Goal: Information Seeking & Learning: Check status

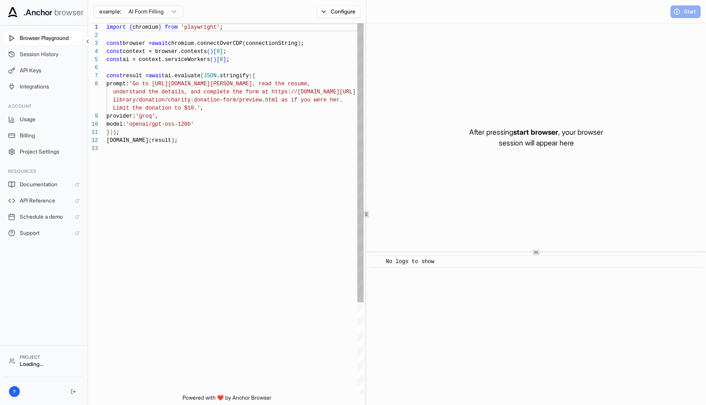
scroll to position [56, 0]
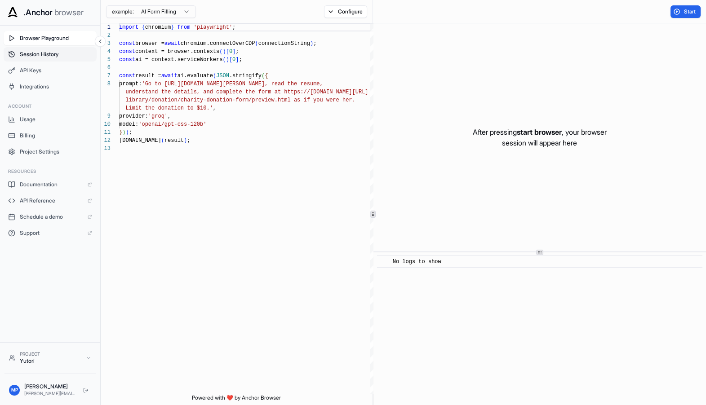
click at [27, 59] on button "Session History" at bounding box center [50, 54] width 93 height 14
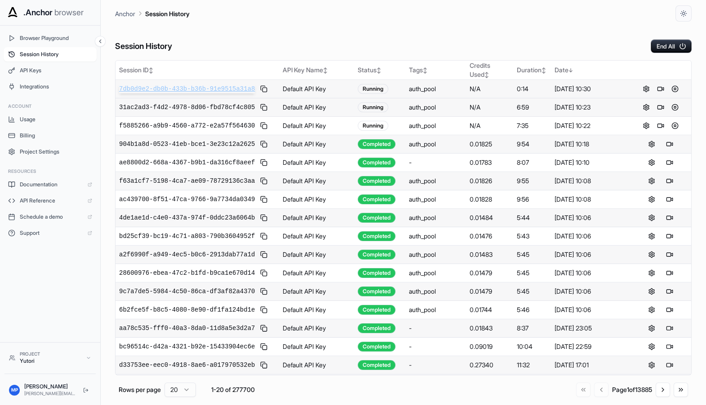
click at [178, 90] on span "7db0d9e2-db0b-433b-b36b-91e9515a31a8" at bounding box center [187, 88] width 136 height 9
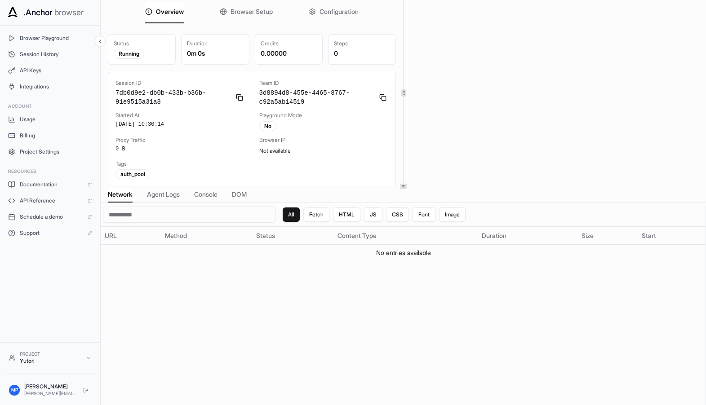
scroll to position [2, 0]
click at [233, 9] on span "Browser Setup" at bounding box center [252, 11] width 42 height 9
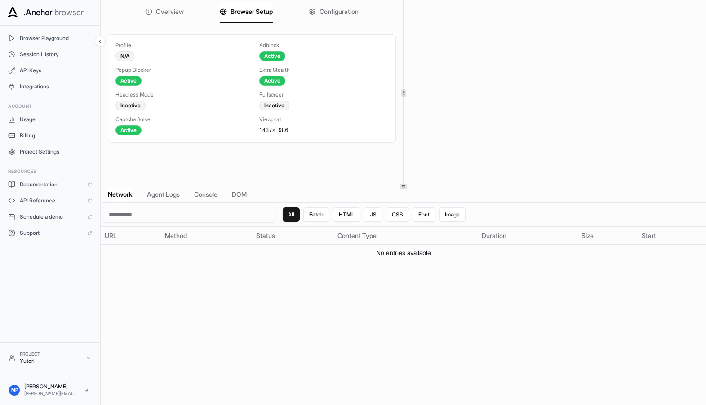
click at [332, 16] on button "Configuration" at bounding box center [334, 12] width 50 height 20
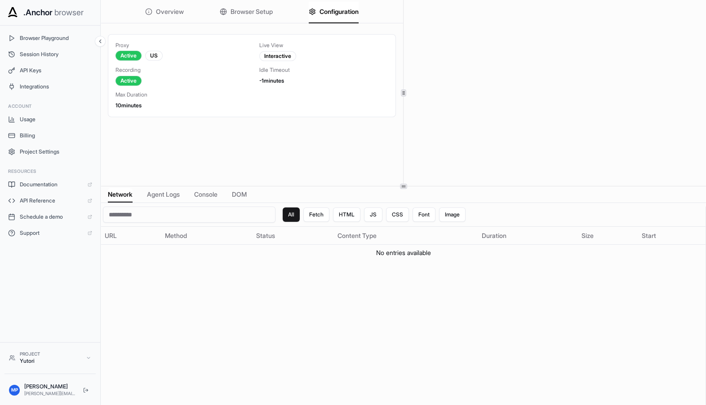
click at [231, 8] on span "Browser Setup" at bounding box center [252, 11] width 42 height 9
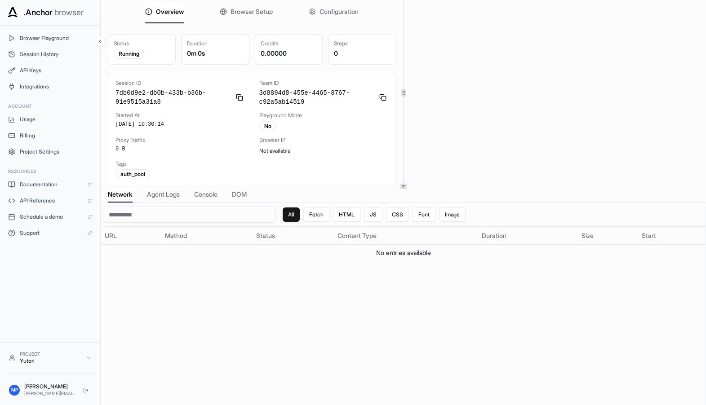
click at [156, 13] on span "Overview" at bounding box center [170, 11] width 28 height 9
click at [221, 8] on button "Browser Setup" at bounding box center [246, 12] width 53 height 20
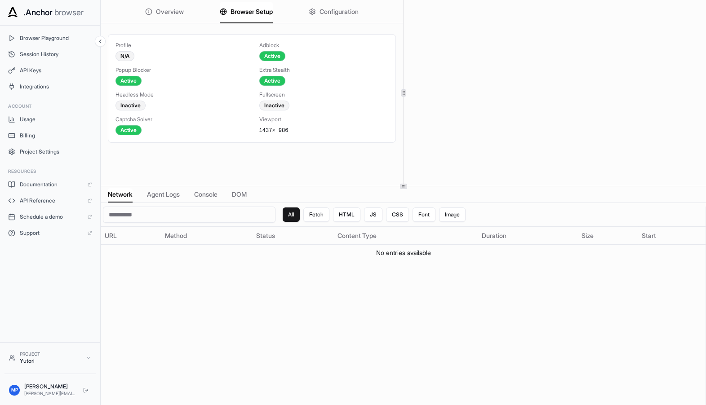
click at [155, 192] on span "Agent Logs" at bounding box center [163, 194] width 33 height 9
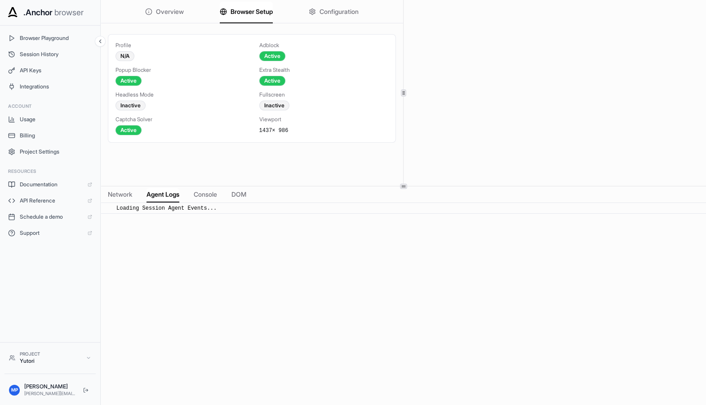
click at [196, 194] on span "Console" at bounding box center [205, 194] width 23 height 9
click at [155, 203] on div "​ No console events found" at bounding box center [403, 208] width 605 height 11
click at [244, 199] on div "Network Agent Logs Console DOM" at bounding box center [403, 194] width 605 height 17
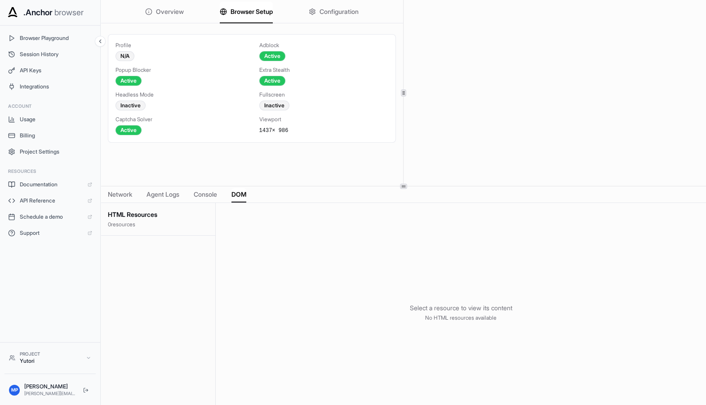
click at [231, 193] on span "DOM" at bounding box center [238, 194] width 15 height 9
click at [155, 188] on div "Overview Browser Setup Configuration Profile N/A Adblock Active Popup Blocker A…" at bounding box center [403, 202] width 605 height 405
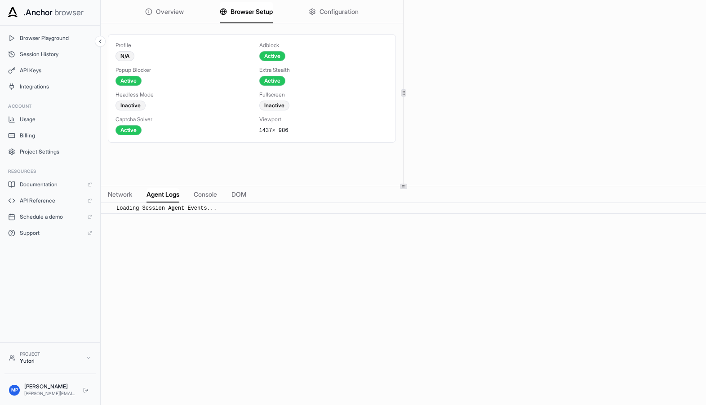
click at [155, 192] on span "Agent Logs" at bounding box center [163, 194] width 33 height 9
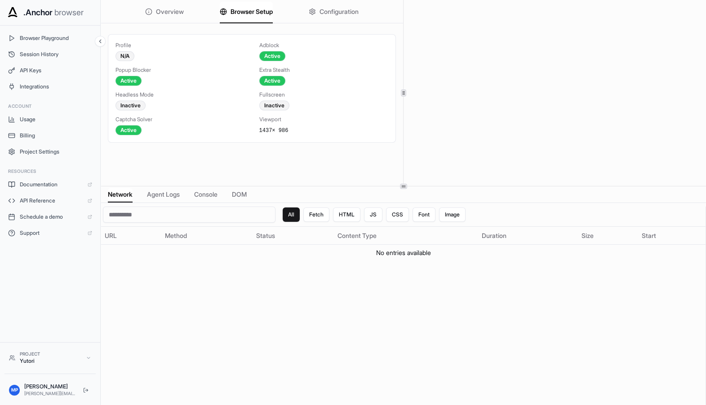
click at [123, 193] on span "Network" at bounding box center [120, 194] width 25 height 9
click at [155, 198] on span "Agent Logs" at bounding box center [163, 194] width 33 height 9
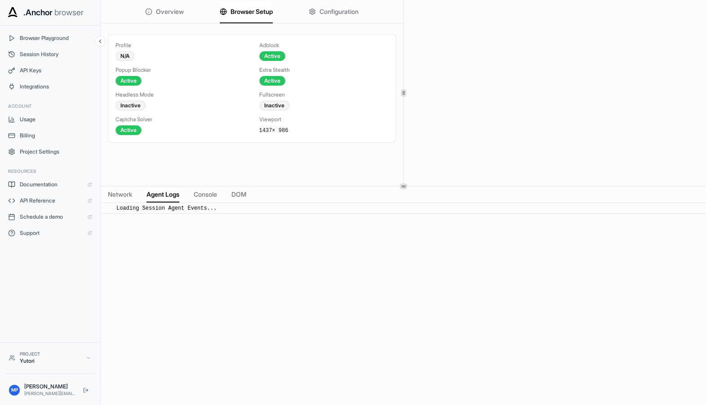
click at [122, 198] on span "Network" at bounding box center [120, 194] width 24 height 9
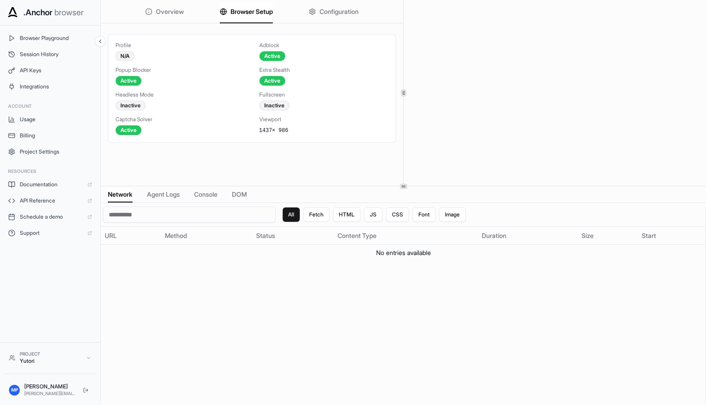
click at [146, 2] on button "Overview" at bounding box center [164, 12] width 39 height 20
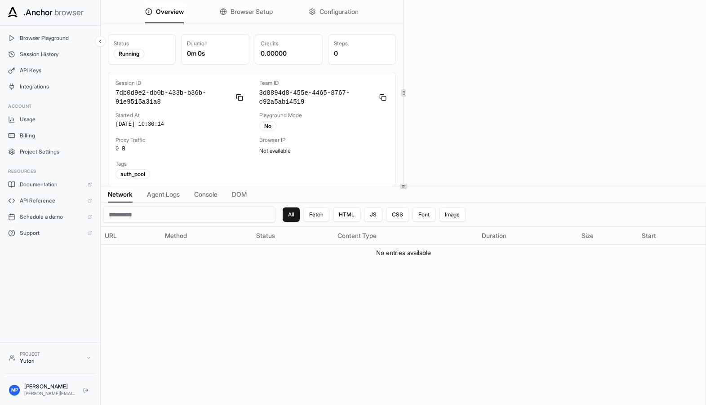
click at [231, 12] on span "Browser Setup" at bounding box center [252, 11] width 42 height 9
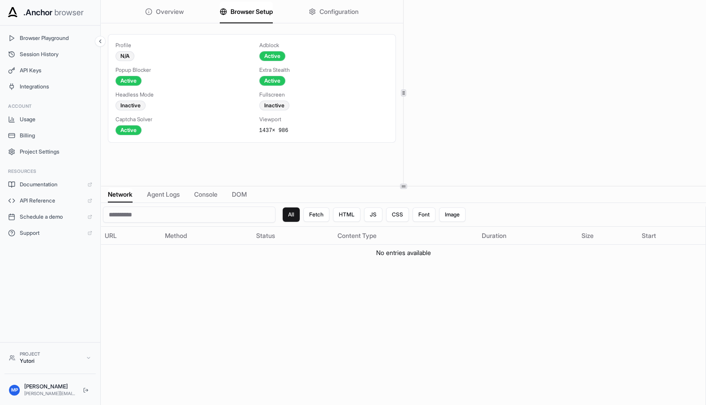
click at [186, 14] on div "Overview Browser Setup Configuration" at bounding box center [252, 11] width 302 height 23
click at [177, 14] on div "Overview Browser Setup Configuration" at bounding box center [252, 11] width 302 height 23
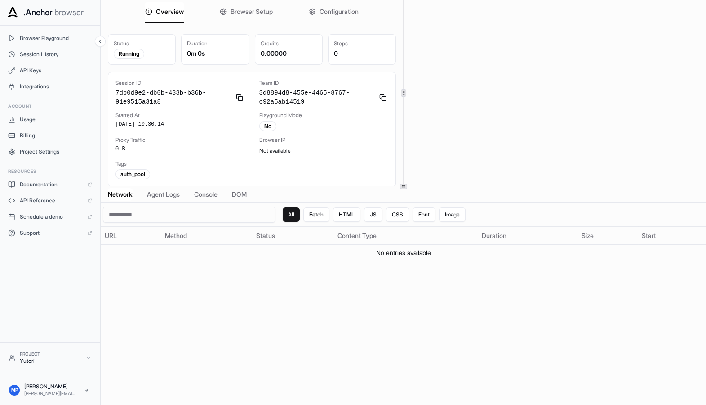
click at [163, 13] on span "Overview" at bounding box center [170, 11] width 28 height 9
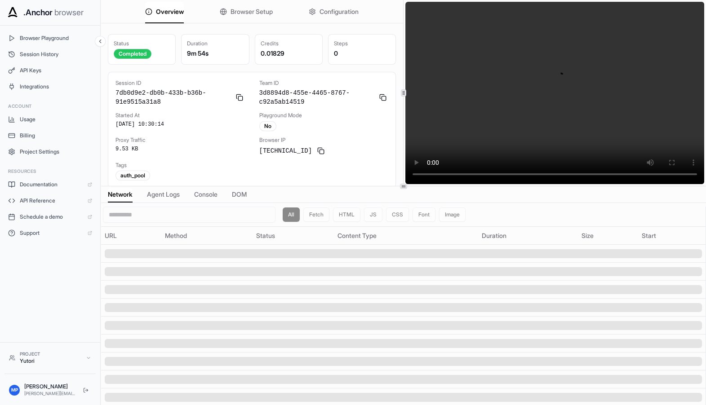
scroll to position [0, 0]
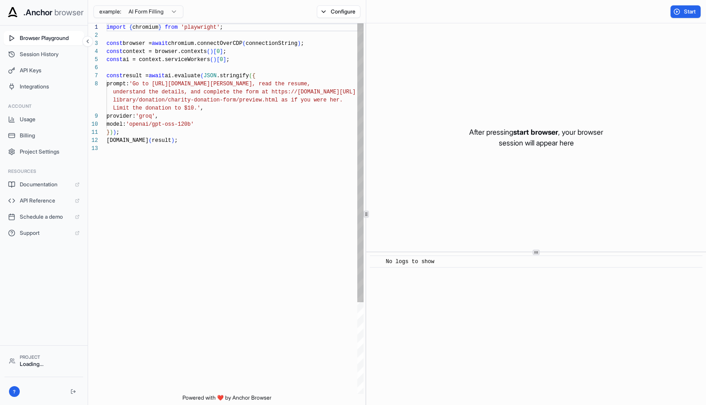
scroll to position [56, 0]
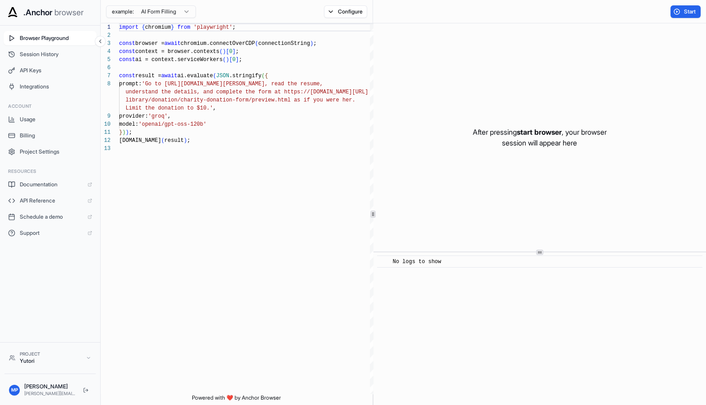
click at [151, 15] on html ".Anchor browser Browser Playground Session History API Keys Integrations Accoun…" at bounding box center [353, 202] width 706 height 405
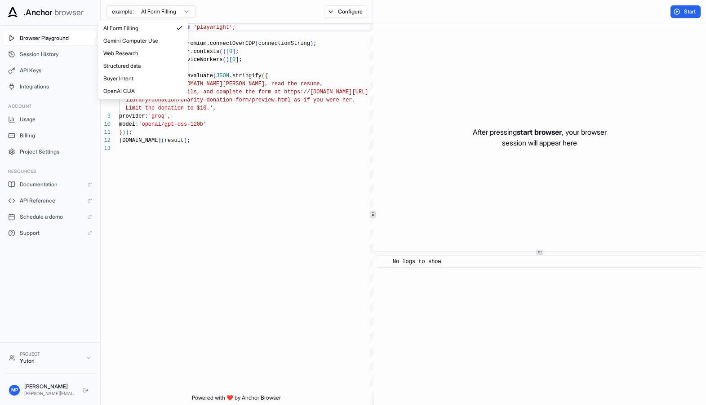
click at [66, 33] on html ".Anchor browser Browser Playground Session History API Keys Integrations Accoun…" at bounding box center [353, 202] width 706 height 405
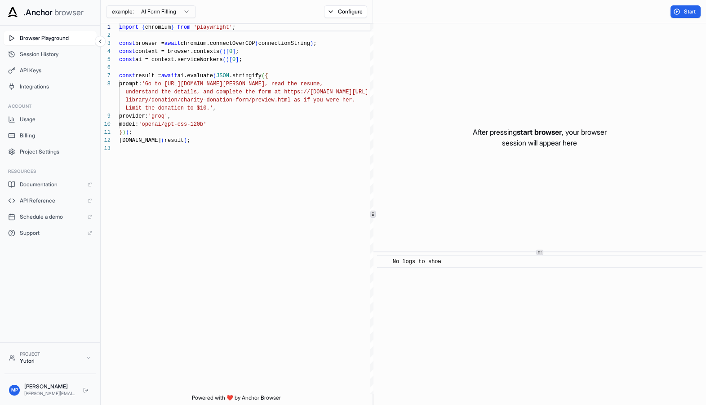
click at [322, 18] on div "example: AI Form Filling Configure" at bounding box center [237, 11] width 272 height 23
click at [324, 8] on button "Configure" at bounding box center [346, 11] width 44 height 13
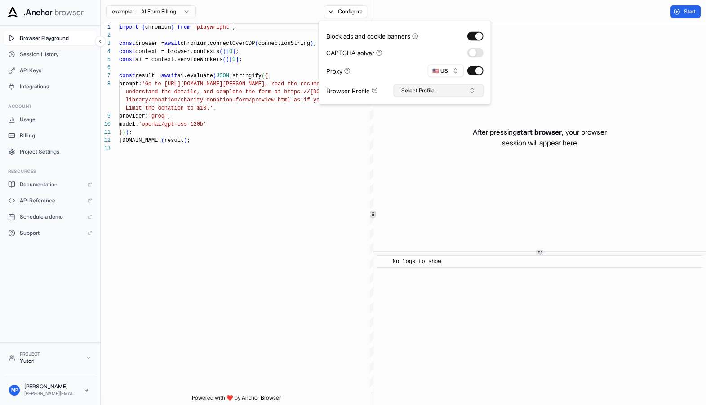
click at [420, 84] on button "Select Profile..." at bounding box center [439, 90] width 90 height 13
click at [293, 162] on div "import { chromium } from 'playwright' ; const browser = await chromium.connectO…" at bounding box center [247, 269] width 257 height 492
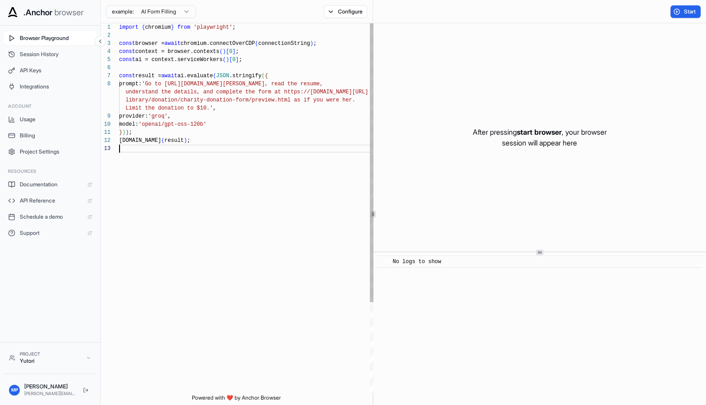
scroll to position [56, 0]
drag, startPoint x: 165, startPoint y: 83, endPoint x: 293, endPoint y: 82, distance: 128.1
click at [293, 82] on div "import { chromium } from 'playwright' ; const browser = await chromium.connectO…" at bounding box center [247, 269] width 257 height 492
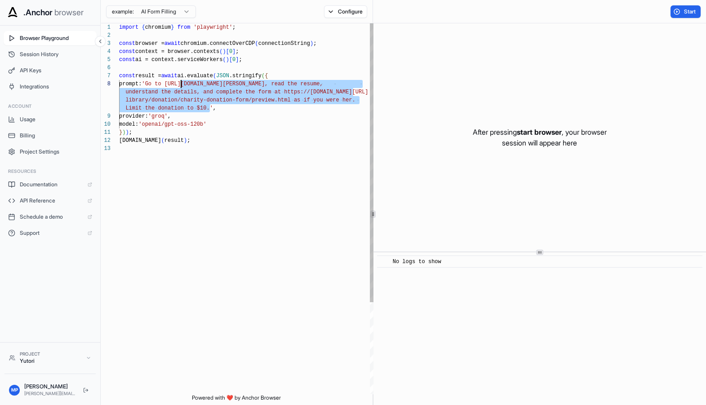
drag, startPoint x: 200, startPoint y: 109, endPoint x: 170, endPoint y: 84, distance: 39.9
click at [170, 84] on div "import { chromium } from 'playwright' ; const browser = await chromium.connectO…" at bounding box center [247, 269] width 257 height 492
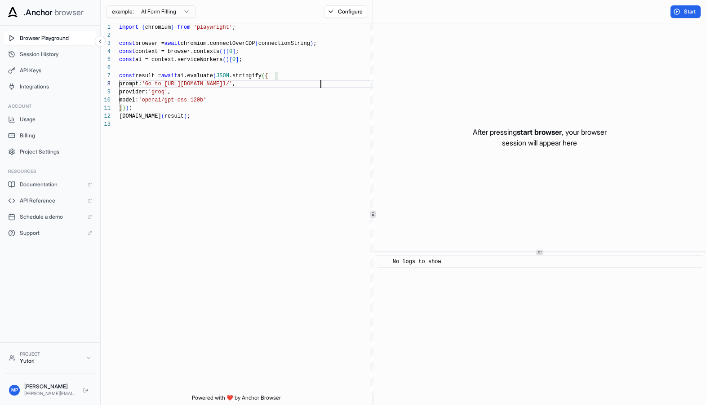
click at [157, 10] on html ".Anchor browser Browser Playground Session History API Keys Integrations Accoun…" at bounding box center [353, 202] width 706 height 405
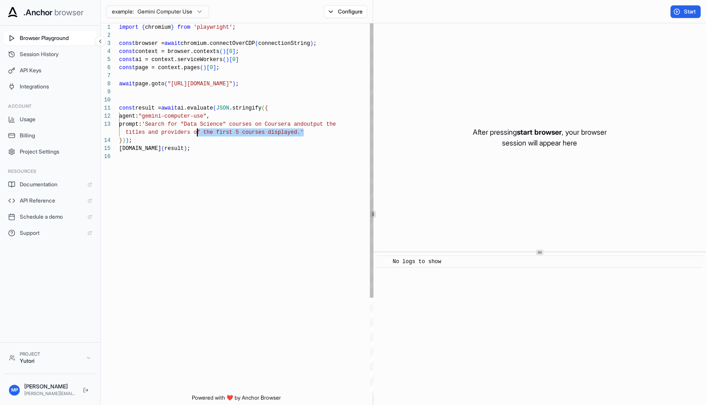
scroll to position [16, 0]
drag, startPoint x: 301, startPoint y: 132, endPoint x: 169, endPoint y: 124, distance: 131.9
click at [169, 124] on div "import { chromium } from 'playwright' ; const browser = await chromium.connectO…" at bounding box center [247, 273] width 257 height 500
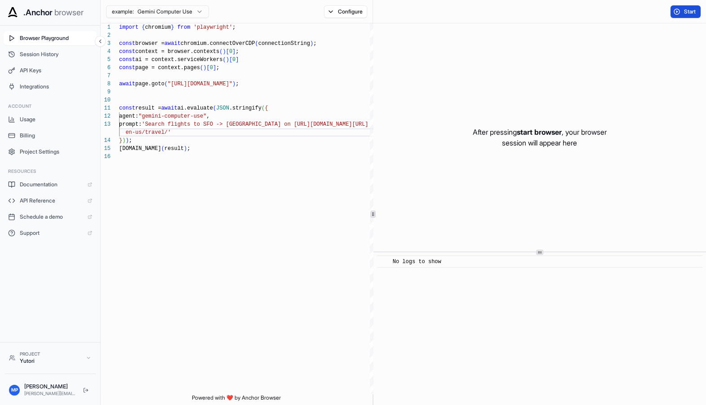
click at [681, 9] on button "Start" at bounding box center [685, 11] width 30 height 13
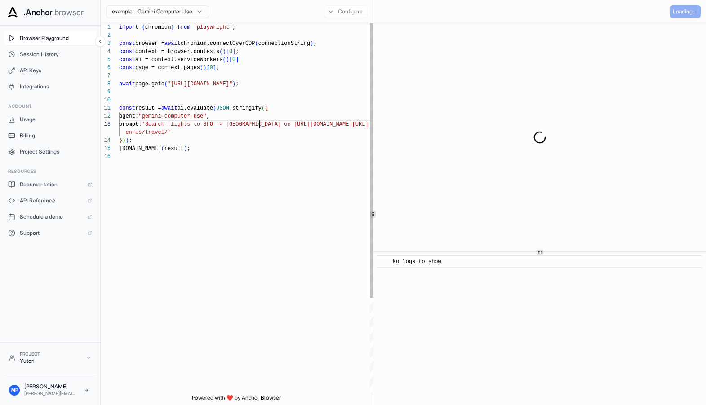
scroll to position [16, 0]
click at [250, 124] on div "import { chromium } from 'playwright' ; const browser = await chromium.connectO…" at bounding box center [247, 273] width 257 height 500
drag, startPoint x: 246, startPoint y: 84, endPoint x: 178, endPoint y: 84, distance: 67.9
click at [178, 84] on div "import { chromium } from 'playwright' ; const browser = await chromium.connectO…" at bounding box center [247, 273] width 257 height 500
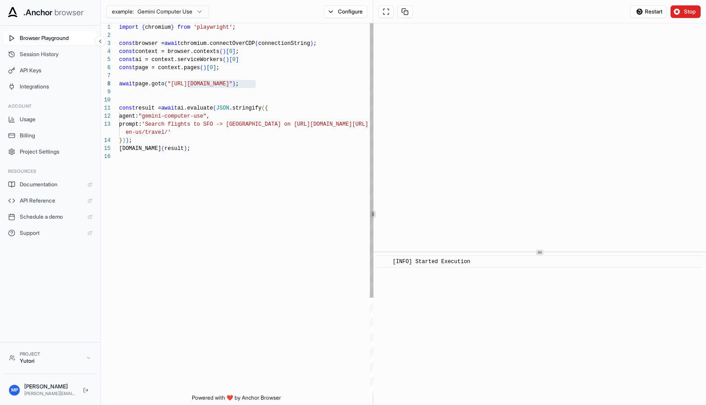
click at [229, 84] on div "import { chromium } from 'playwright' ; const browser = await chromium.connectO…" at bounding box center [247, 273] width 257 height 500
drag, startPoint x: 248, startPoint y: 84, endPoint x: 169, endPoint y: 81, distance: 79.6
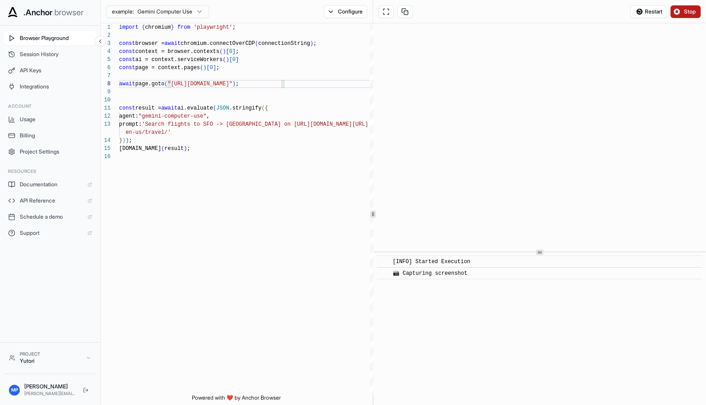
click at [679, 17] on button "Stop" at bounding box center [685, 11] width 30 height 13
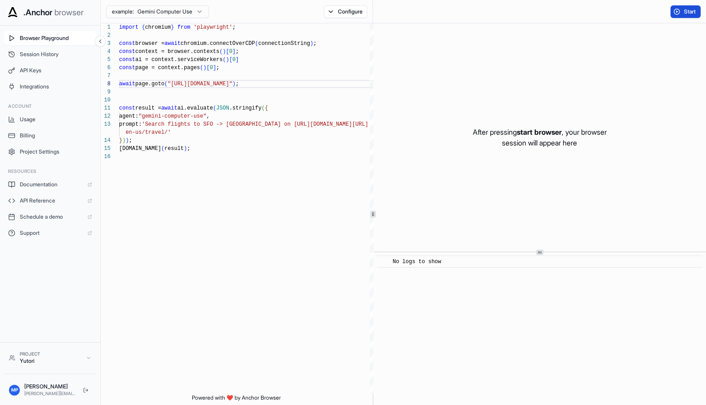
click at [673, 16] on button "Start" at bounding box center [685, 11] width 30 height 13
click at [680, 15] on button "Start" at bounding box center [685, 11] width 30 height 13
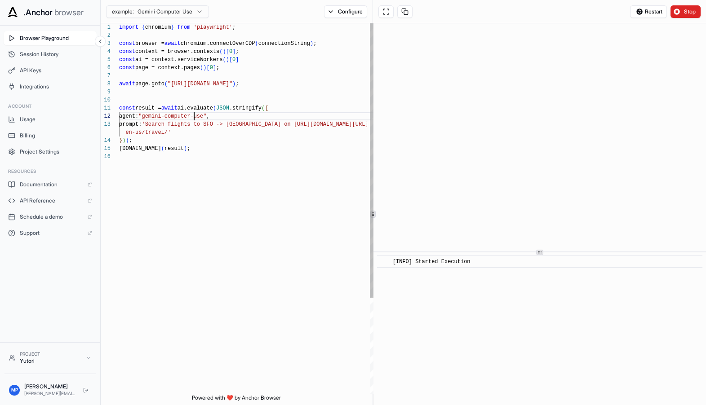
scroll to position [8, 0]
click at [185, 120] on div "import { chromium } from 'playwright' ; const browser = await chromium.connectO…" at bounding box center [247, 273] width 257 height 500
click at [218, 167] on div "import { chromium } from 'playwright' ; const browser = await chromium.connectO…" at bounding box center [247, 273] width 257 height 500
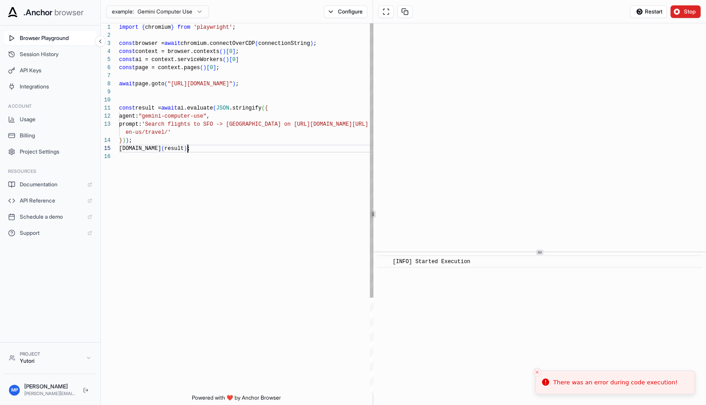
scroll to position [40, 0]
click at [273, 151] on div "import { chromium } from 'playwright' ; const browser = await chromium.connectO…" at bounding box center [247, 273] width 257 height 500
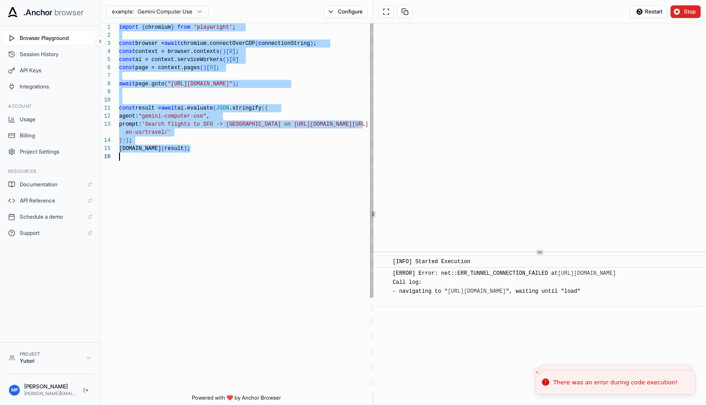
click at [196, 86] on div "import { chromium } from 'playwright' ; const browser = await chromium.connectO…" at bounding box center [247, 273] width 257 height 500
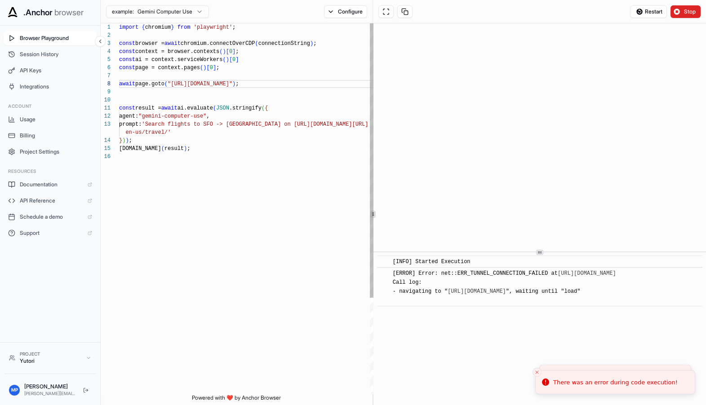
scroll to position [16, 0]
click at [204, 128] on div "import { chromium } from 'playwright' ; const browser = await chromium.connectO…" at bounding box center [247, 273] width 257 height 500
click at [204, 127] on div "import { chromium } from 'playwright' ; const browser = await chromium.connectO…" at bounding box center [247, 273] width 257 height 500
type textarea "**********"
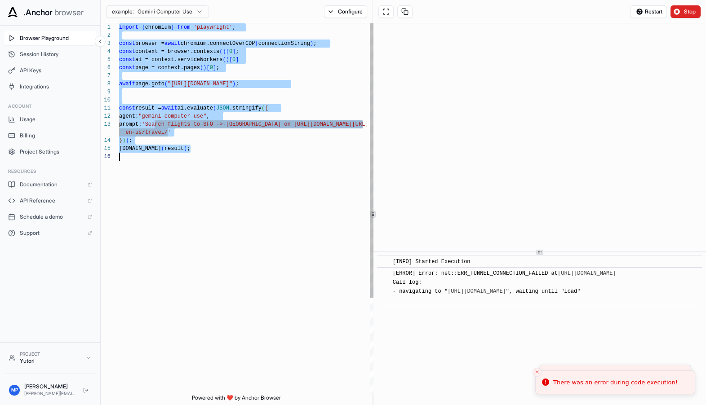
scroll to position [0, 0]
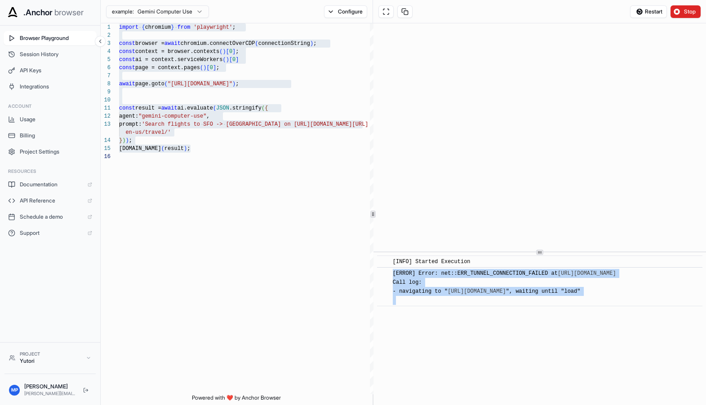
drag, startPoint x: 640, startPoint y: 297, endPoint x: 386, endPoint y: 275, distance: 254.5
click at [386, 275] on div "​ [ERROR] Error: net::ERR_TUNNEL_CONNECTION_FAILED at https://www.americanexpre…" at bounding box center [539, 286] width 325 height 39
copy span "[ERROR] Error: net::ERR_TUNNEL_CONNECTION_FAILED at https://www.americanexpress…"
click at [407, 299] on div "[ERROR] Error: net::ERR_TUNNEL_CONNECTION_FAILED at https://www.americanexpress…" at bounding box center [504, 287] width 223 height 36
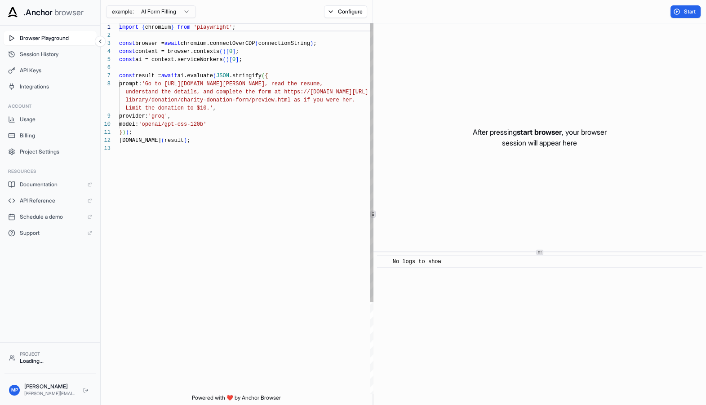
scroll to position [56, 0]
click at [12, 54] on icon at bounding box center [11, 54] width 7 height 7
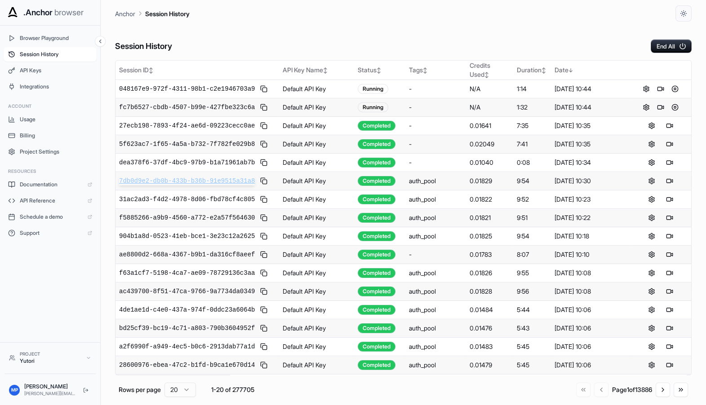
click at [187, 179] on span "7db0d9e2-db0b-433b-b36b-91e9515a31a8" at bounding box center [187, 181] width 136 height 9
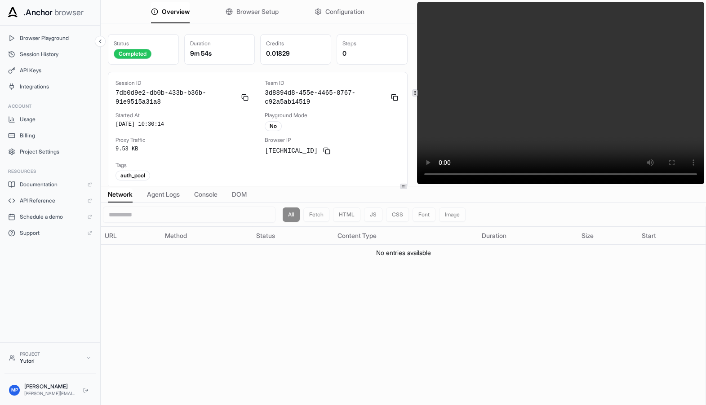
click at [418, 172] on div "Overview Browser Setup Configuration Status Completed Duration 9m 54s Credits 0…" at bounding box center [403, 93] width 605 height 186
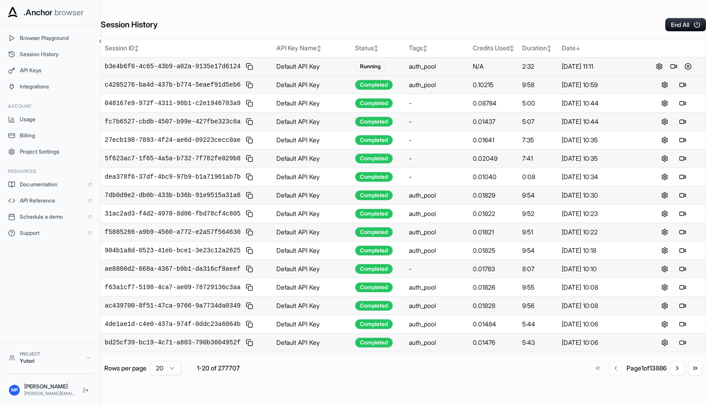
click at [688, 67] on button at bounding box center [688, 66] width 11 height 11
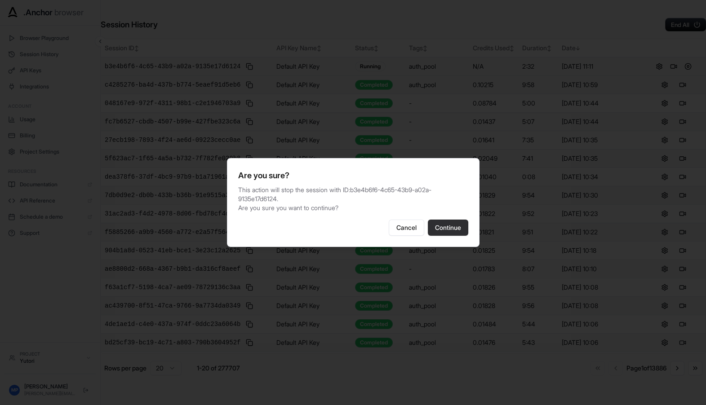
click at [441, 225] on button "Continue" at bounding box center [448, 228] width 40 height 16
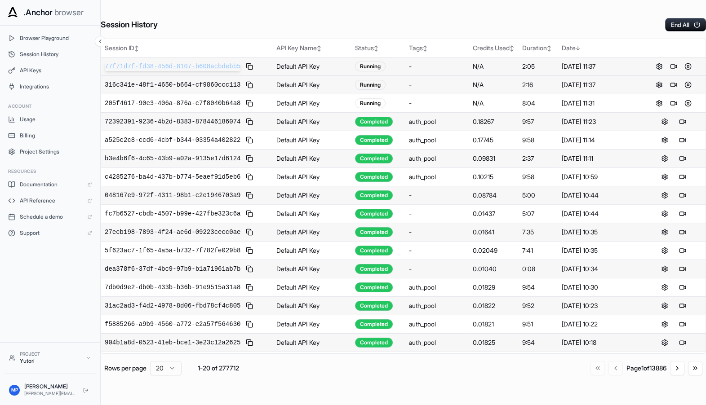
click at [197, 67] on span "77f71d7f-fd38-456d-8107-b608acbdebb5" at bounding box center [173, 66] width 136 height 9
click at [213, 102] on span "205f4617-90e3-406a-876a-c7f8040b64a8" at bounding box center [173, 103] width 136 height 9
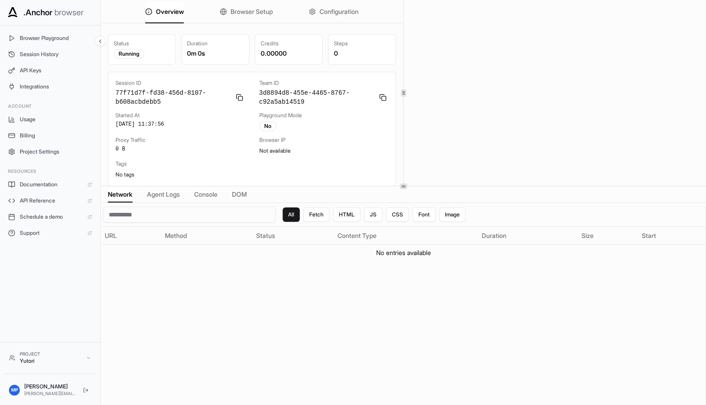
scroll to position [2, 0]
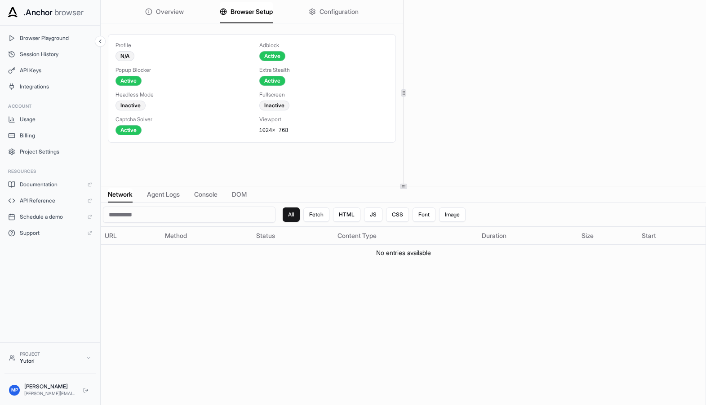
click at [249, 15] on span "Browser Setup" at bounding box center [252, 11] width 42 height 9
click at [323, 12] on span "Configuration" at bounding box center [339, 11] width 39 height 9
click at [252, 12] on span "Browser Setup" at bounding box center [252, 11] width 42 height 9
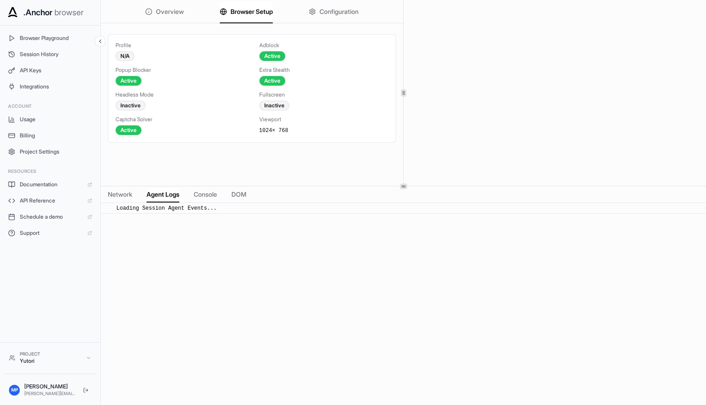
click at [160, 198] on span "Agent Logs" at bounding box center [163, 194] width 33 height 9
click at [116, 195] on span "Network" at bounding box center [120, 194] width 24 height 9
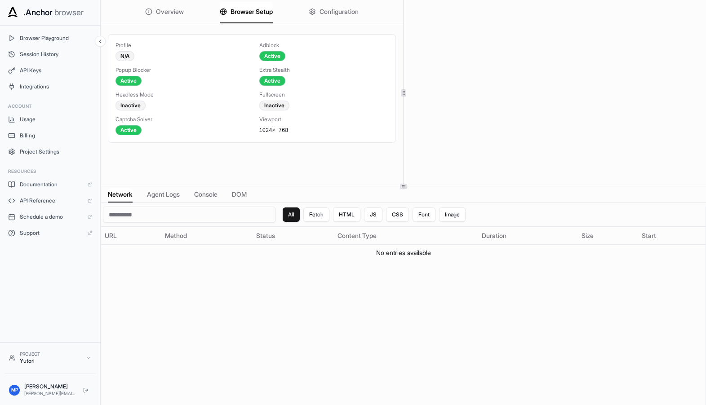
click at [199, 190] on span "Console" at bounding box center [205, 194] width 23 height 9
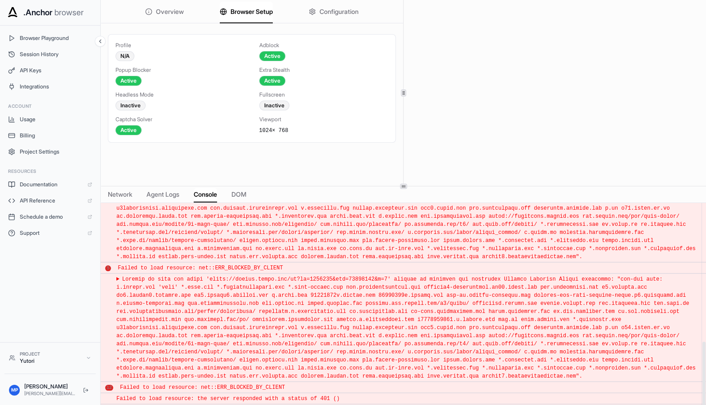
scroll to position [0, 0]
